Goal: Task Accomplishment & Management: Use online tool/utility

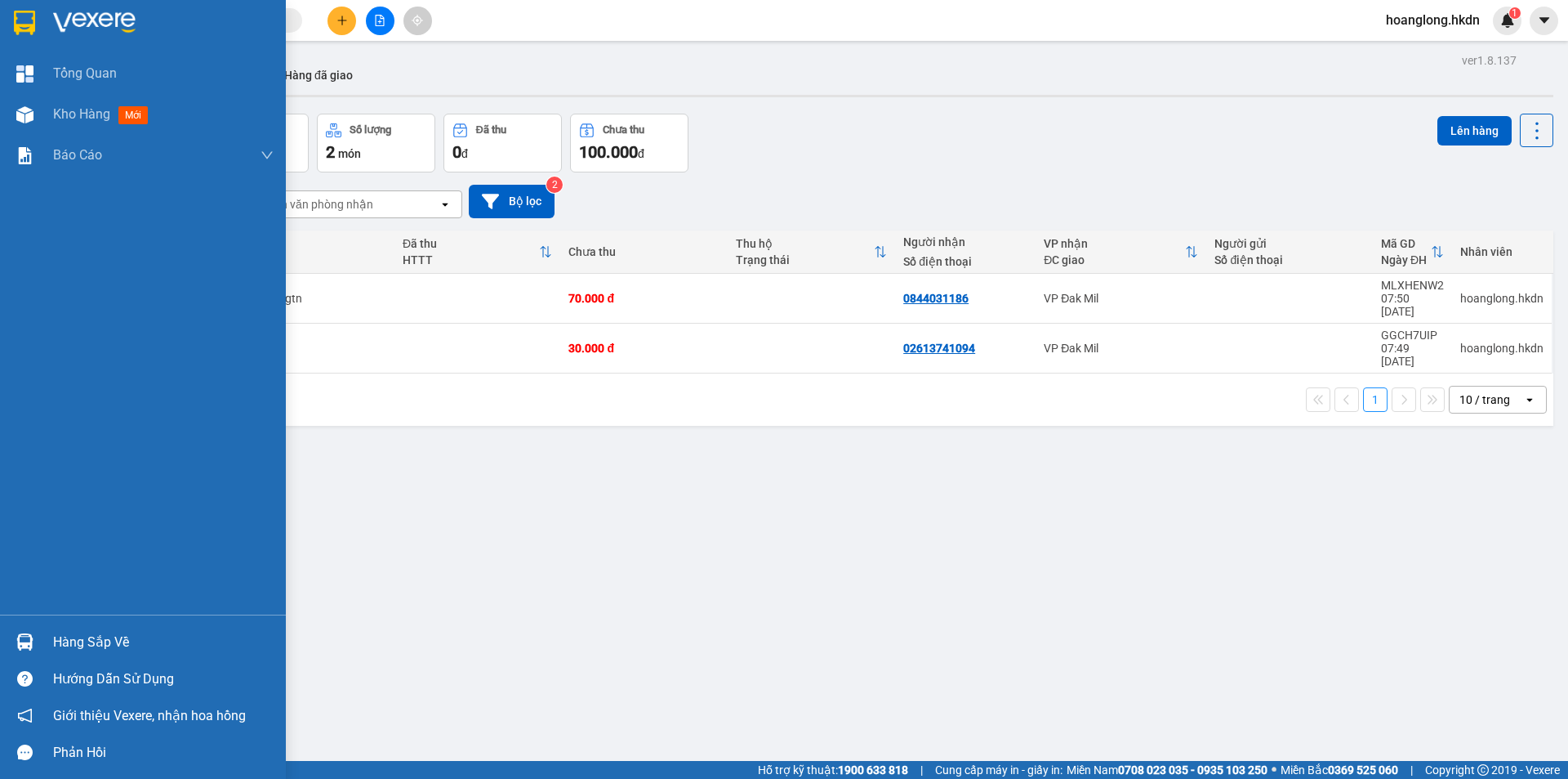
click at [20, 13] on img at bounding box center [24, 23] width 21 height 24
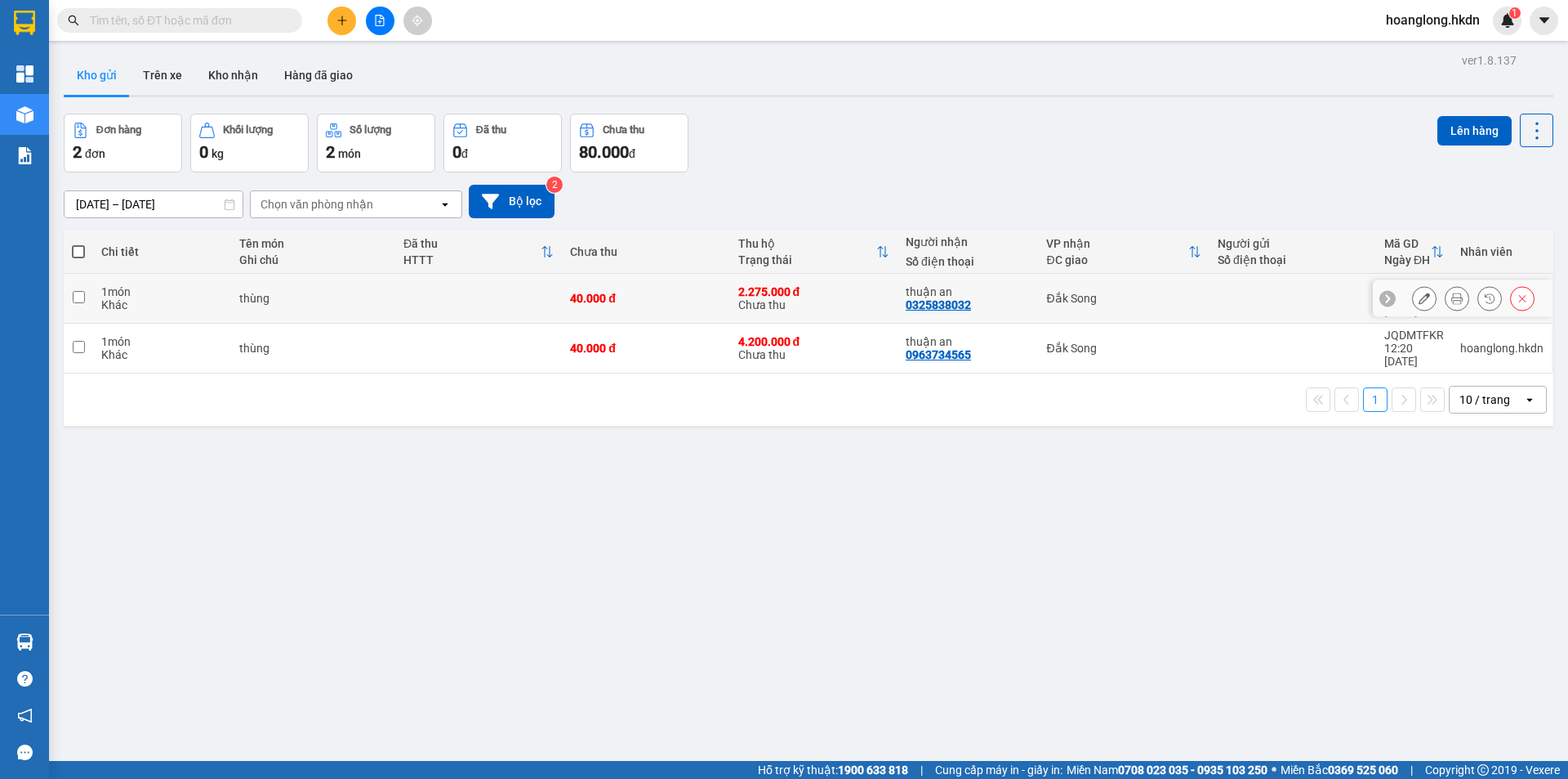
click at [1452, 292] on button at bounding box center [1457, 298] width 23 height 29
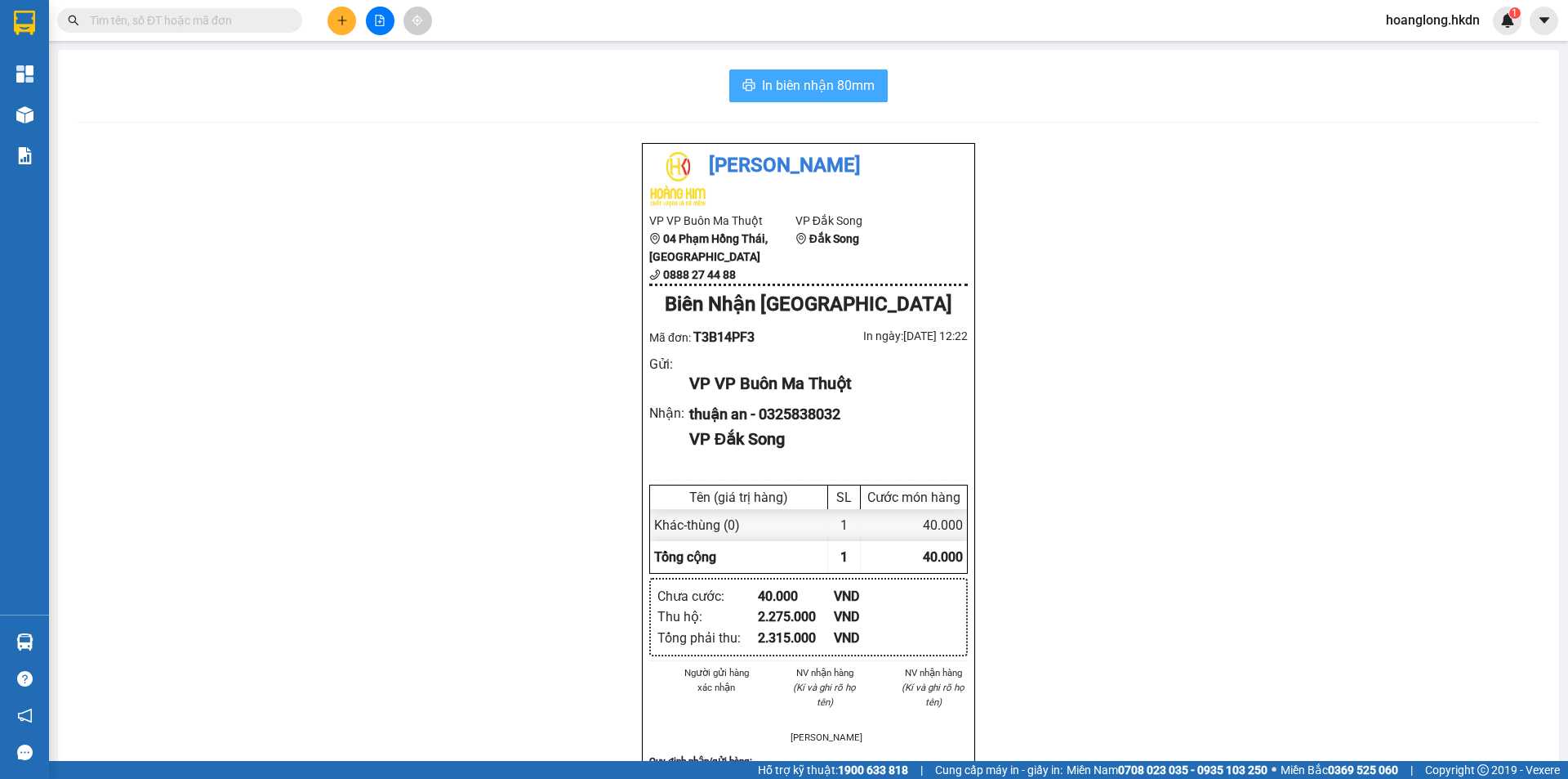
click at [851, 83] on span "In biên nhận 80mm" at bounding box center [818, 85] width 113 height 20
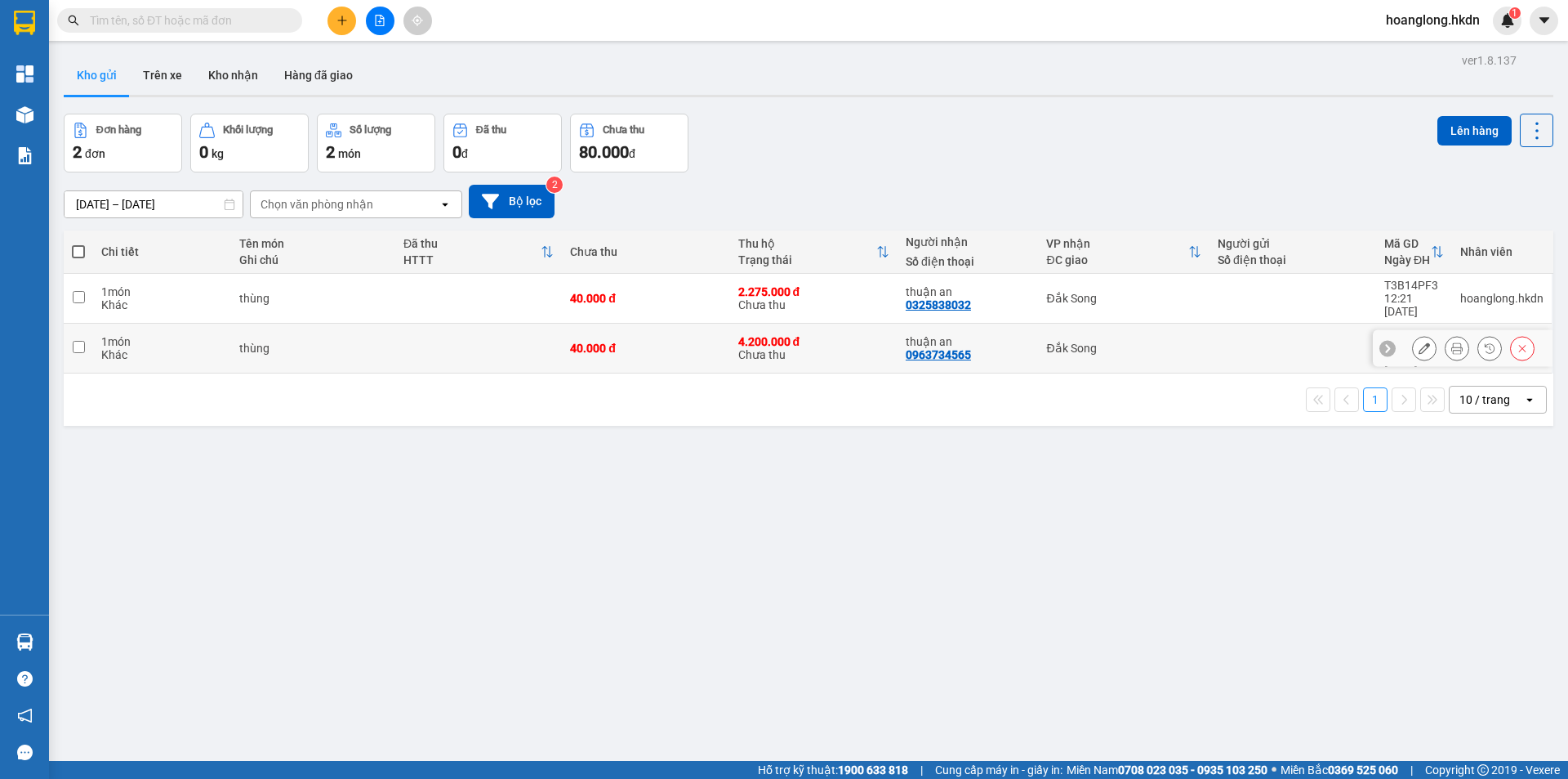
click at [1451, 343] on icon at bounding box center [1457, 349] width 12 height 12
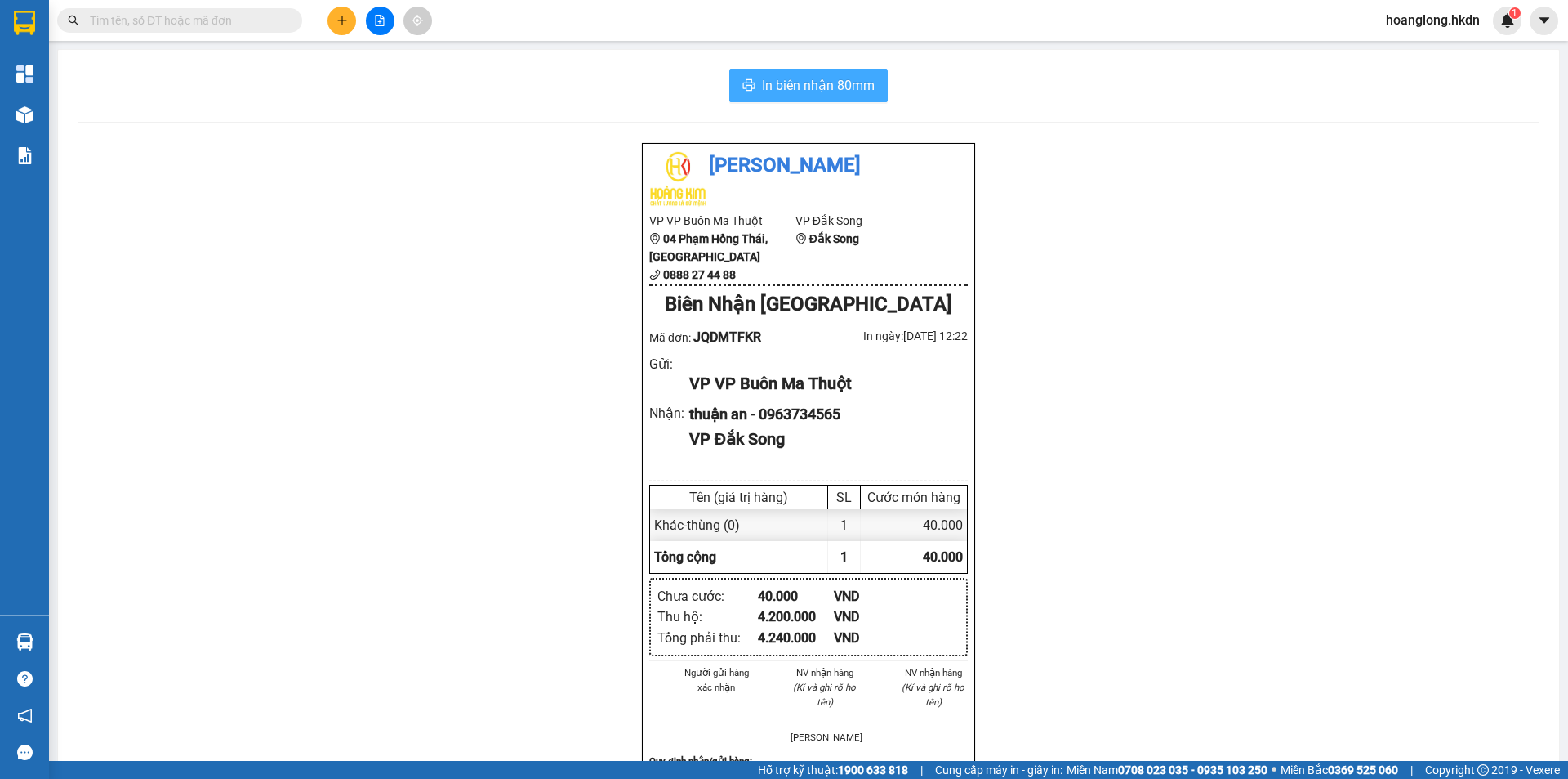
click at [818, 93] on span "In biên nhận 80mm" at bounding box center [818, 85] width 113 height 20
